Goal: Task Accomplishment & Management: Use online tool/utility

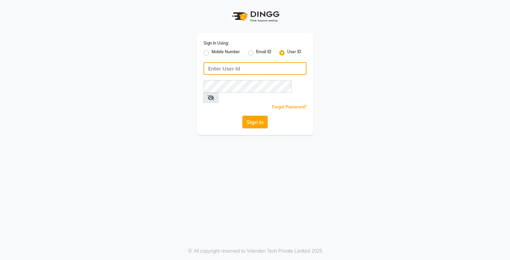
type input "e3750-21"
click at [257, 116] on button "Sign In" at bounding box center [255, 122] width 25 height 13
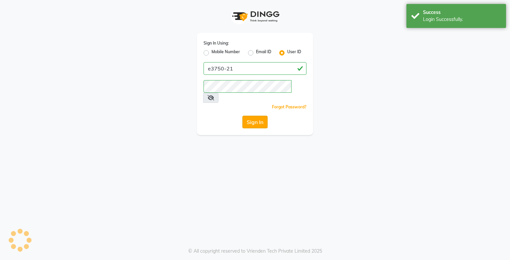
select select "service"
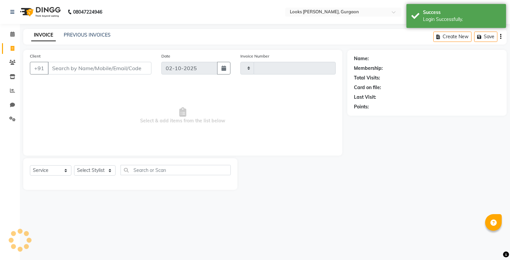
type input "1994"
select select "en"
select select "8452"
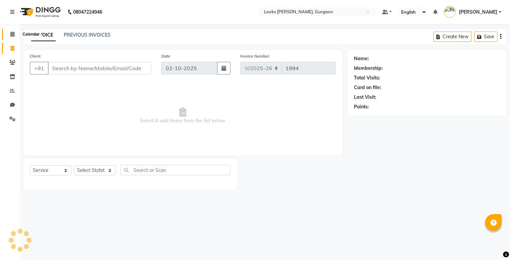
click at [13, 32] on icon at bounding box center [12, 34] width 4 height 5
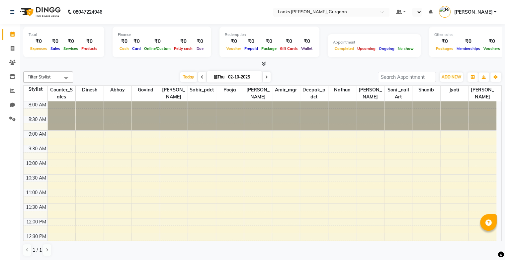
select select "en"
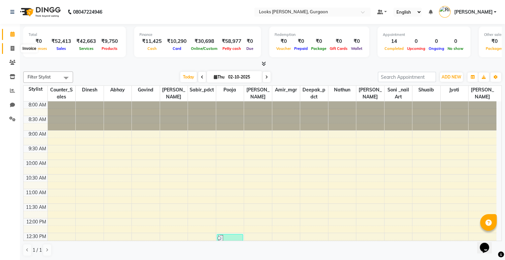
click at [13, 50] on icon at bounding box center [13, 48] width 4 height 5
select select "service"
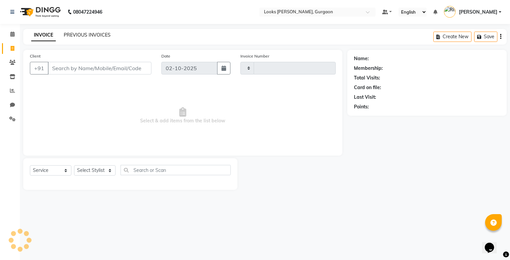
type input "1994"
select select "8452"
click at [79, 35] on link "PREVIOUS INVOICES" at bounding box center [87, 35] width 47 height 6
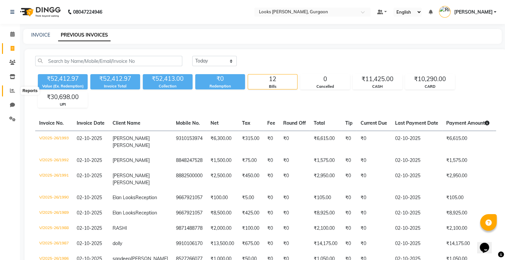
click at [13, 91] on icon at bounding box center [12, 90] width 5 height 5
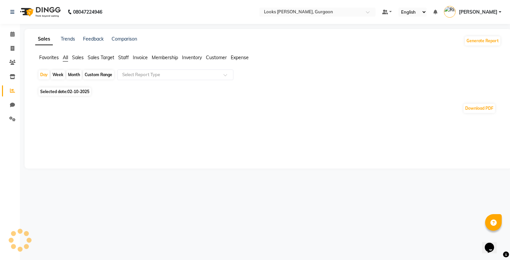
click at [75, 59] on span "Sales" at bounding box center [78, 57] width 12 height 6
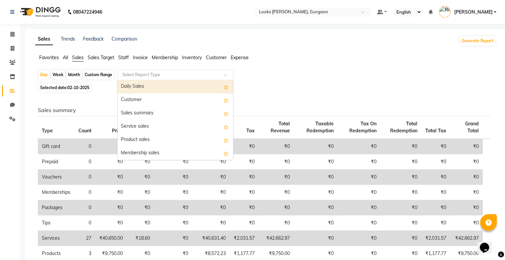
click at [191, 77] on input "text" at bounding box center [169, 74] width 96 height 7
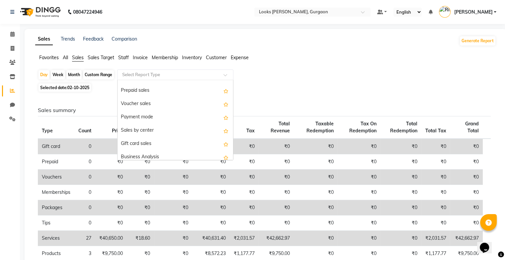
scroll to position [92, 0]
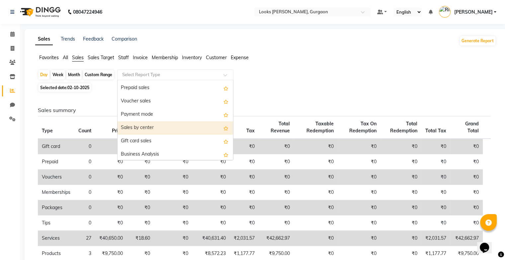
click at [173, 130] on div "Sales by center" at bounding box center [176, 127] width 116 height 13
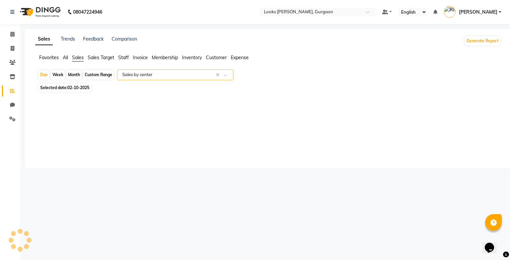
select select "full_report"
select select "pdf"
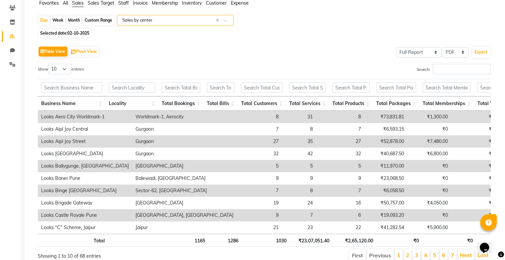
scroll to position [63, 0]
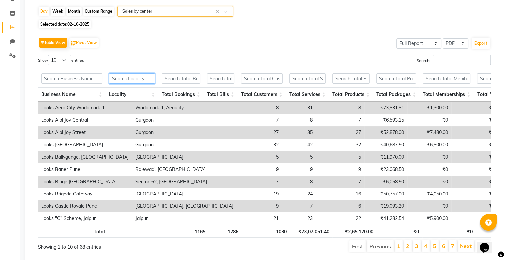
click at [131, 80] on input "text" at bounding box center [132, 78] width 46 height 10
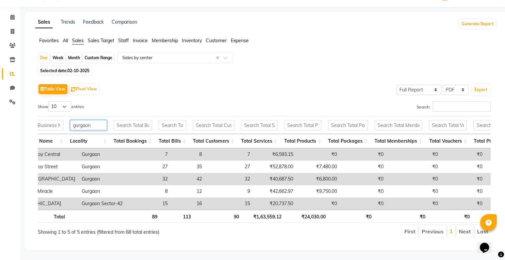
scroll to position [0, 0]
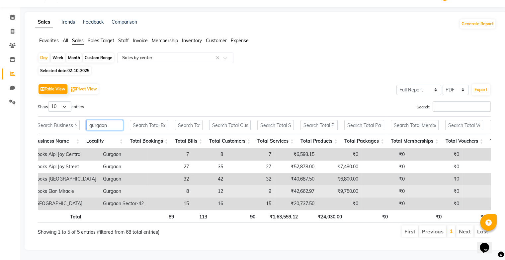
type input "gurgaon"
drag, startPoint x: 338, startPoint y: 184, endPoint x: 344, endPoint y: 183, distance: 6.3
click at [344, 185] on td "₹9,750.00" at bounding box center [340, 191] width 44 height 12
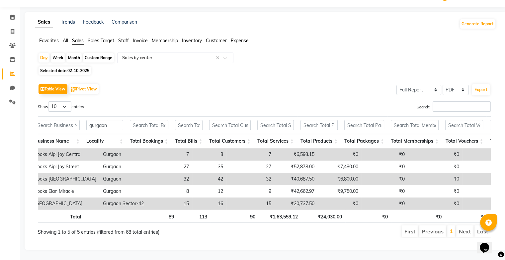
click at [243, 101] on div "Show 10 25 50 100 entries" at bounding box center [149, 107] width 222 height 13
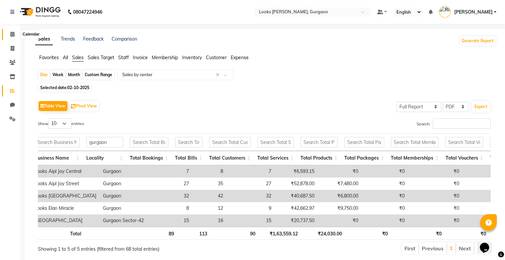
click at [14, 37] on icon at bounding box center [12, 34] width 4 height 5
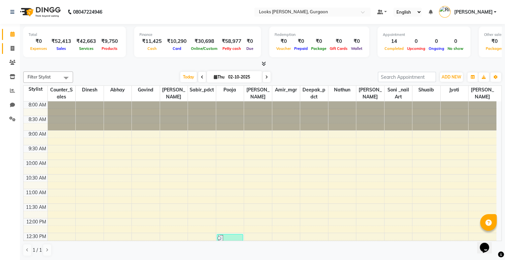
click at [11, 46] on icon at bounding box center [13, 48] width 4 height 5
select select "service"
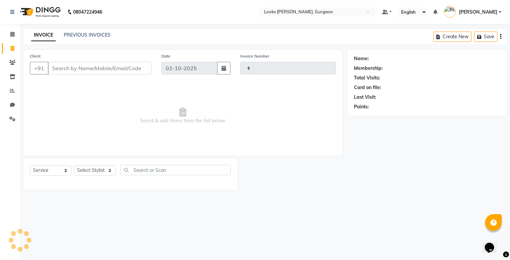
type input "1994"
select select "8452"
click at [11, 33] on icon at bounding box center [12, 34] width 4 height 5
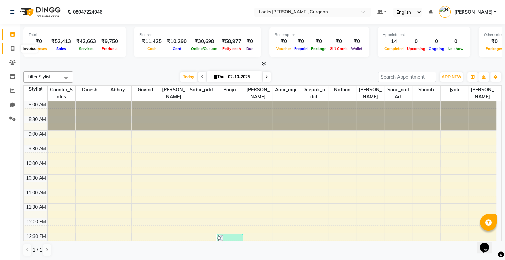
click at [13, 51] on icon at bounding box center [13, 48] width 4 height 5
select select "service"
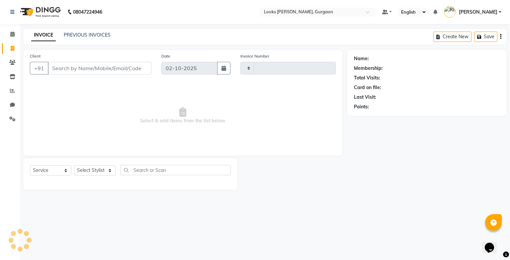
type input "1994"
select select "8452"
click at [80, 32] on link "PREVIOUS INVOICES" at bounding box center [87, 35] width 47 height 6
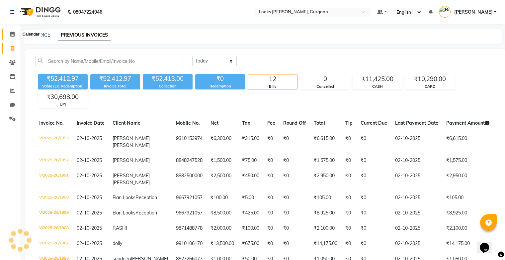
click at [14, 34] on icon at bounding box center [12, 34] width 4 height 5
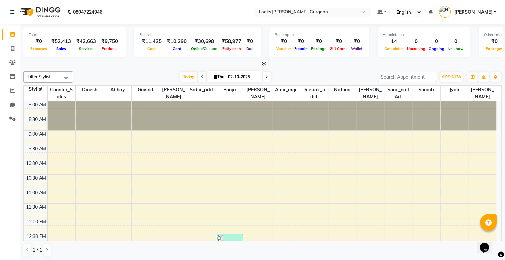
click at [14, 34] on icon at bounding box center [12, 34] width 4 height 5
click at [13, 52] on span at bounding box center [13, 49] width 12 height 8
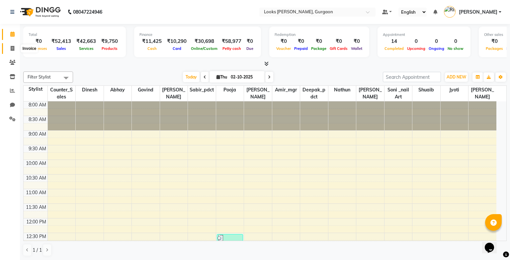
select select "service"
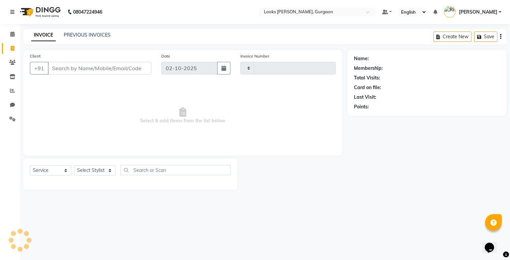
type input "1995"
select select "8452"
click at [76, 36] on link "PREVIOUS INVOICES" at bounding box center [87, 35] width 47 height 6
